Goal: Find specific page/section: Find specific page/section

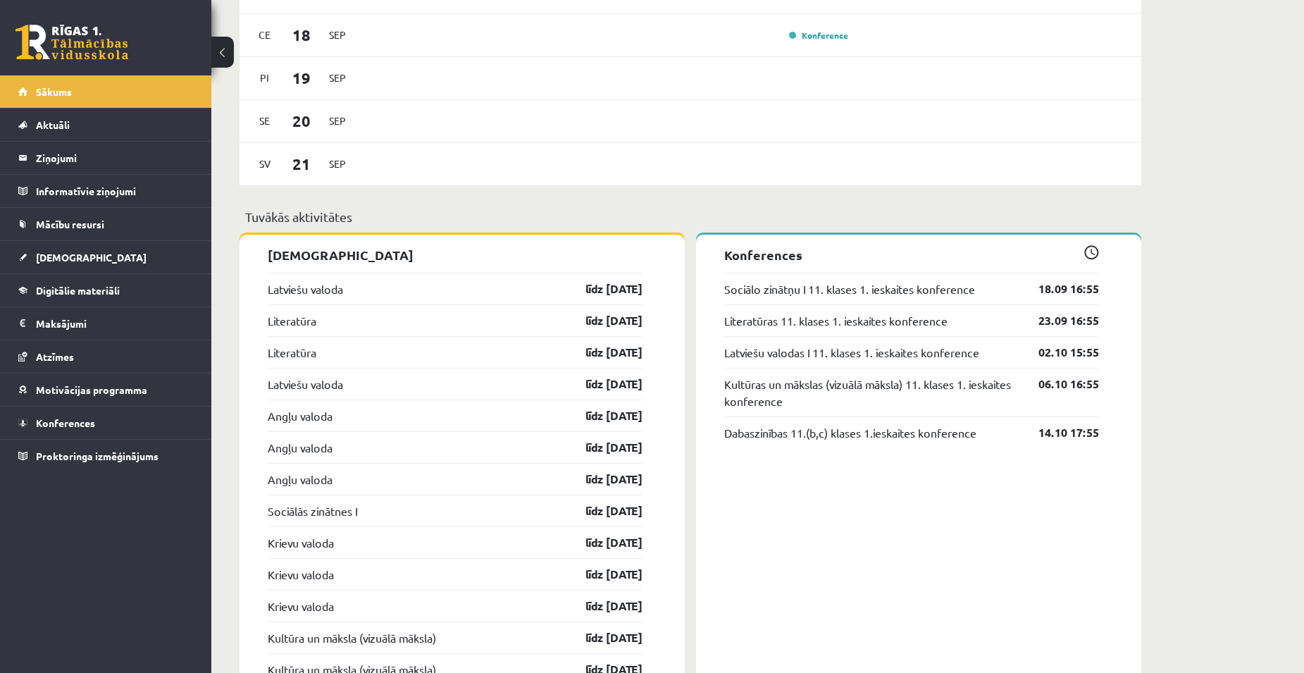
scroll to position [1127, 0]
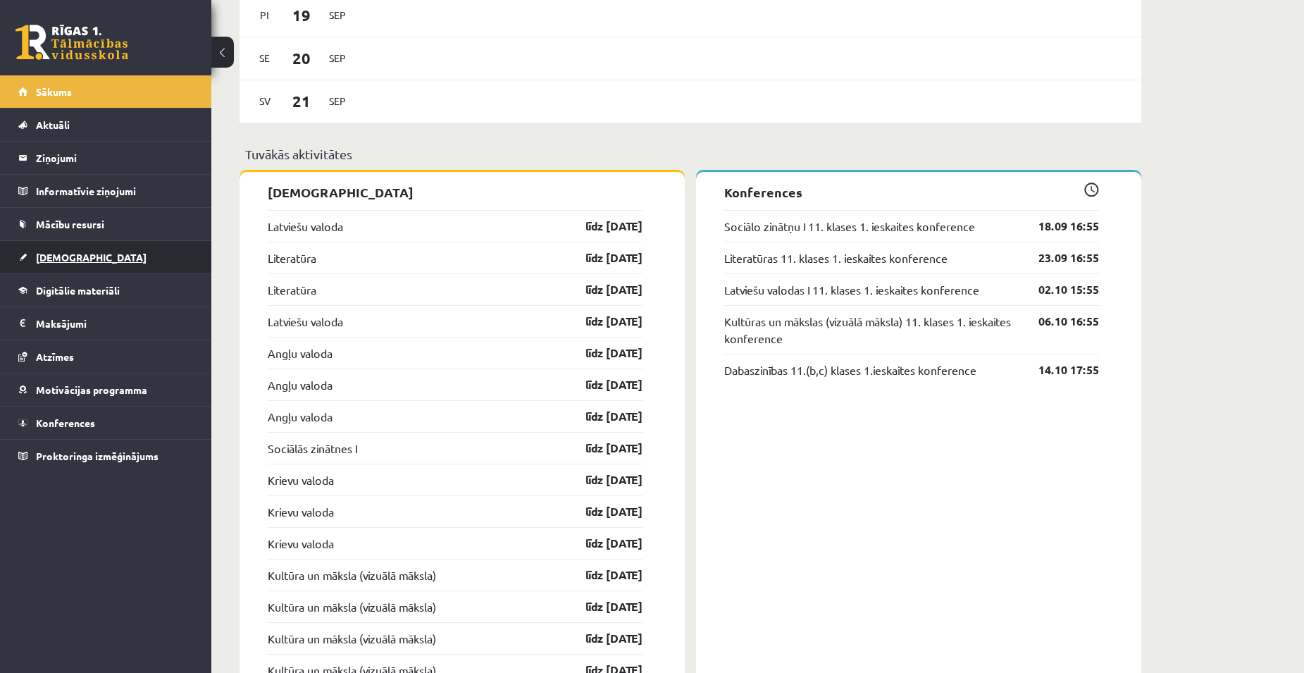
click at [55, 259] on span "[DEMOGRAPHIC_DATA]" at bounding box center [91, 257] width 111 height 13
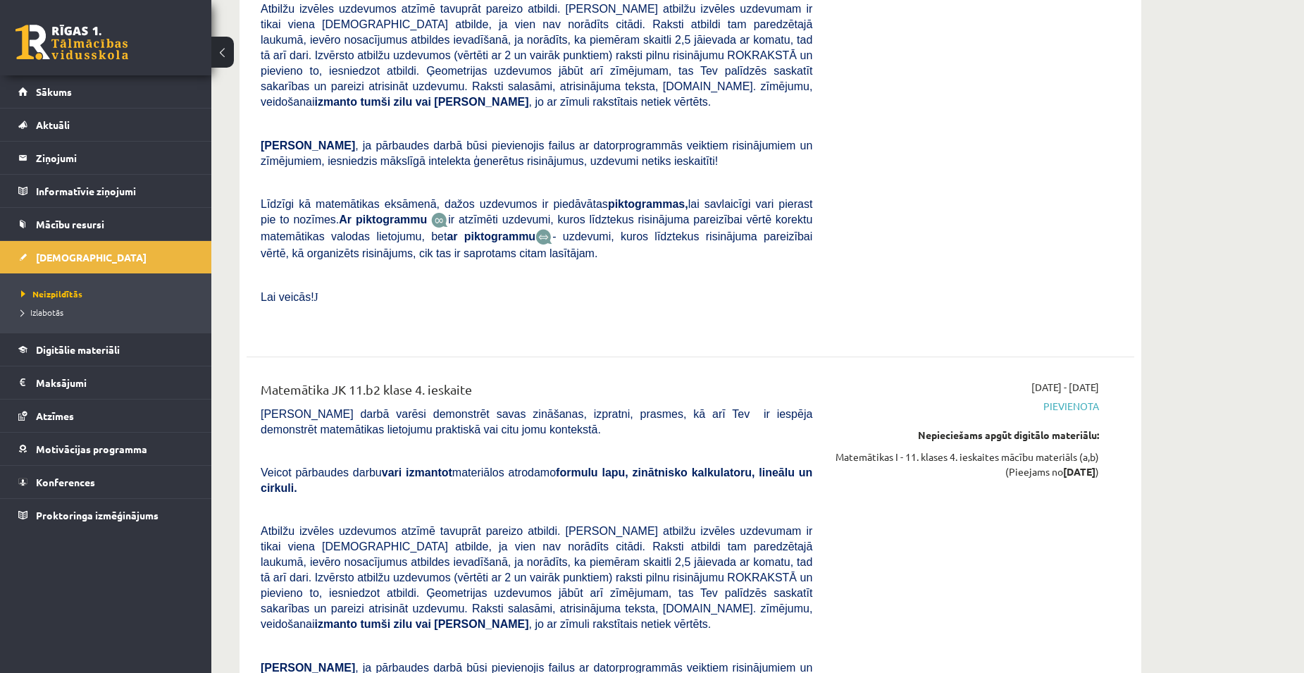
scroll to position [7203, 0]
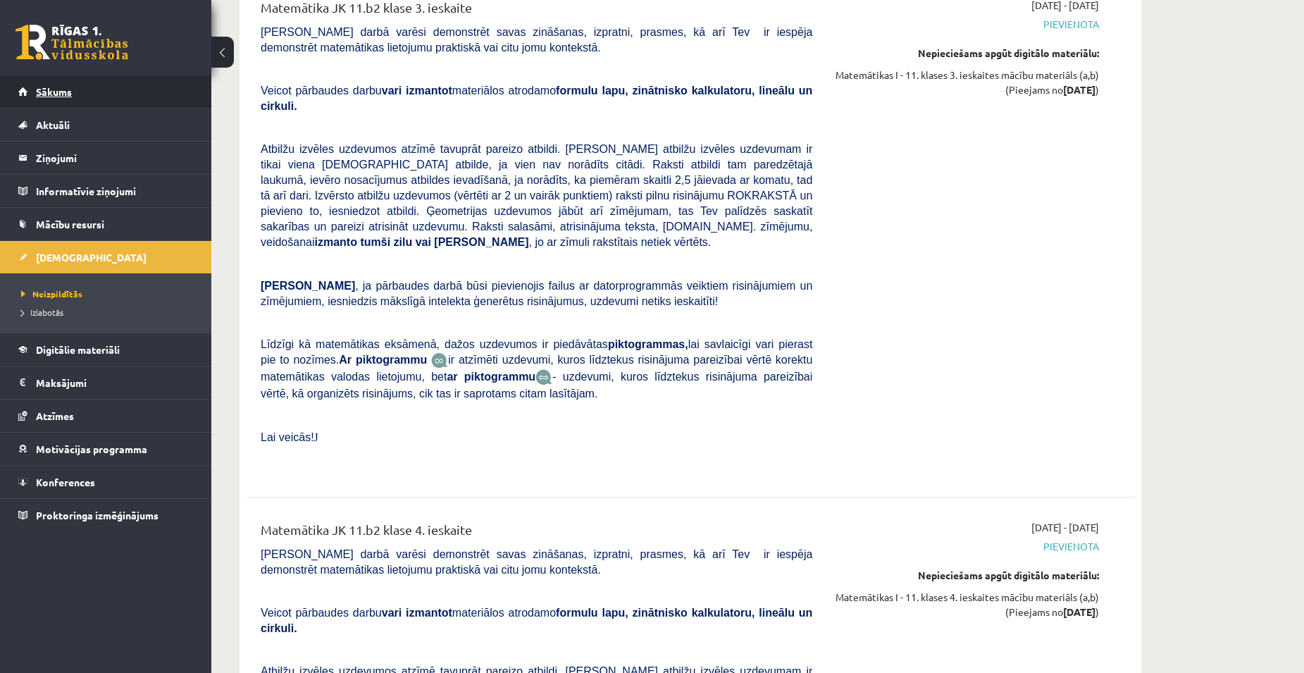
click at [55, 99] on link "Sākums" at bounding box center [105, 91] width 175 height 32
